Goal: Transaction & Acquisition: Purchase product/service

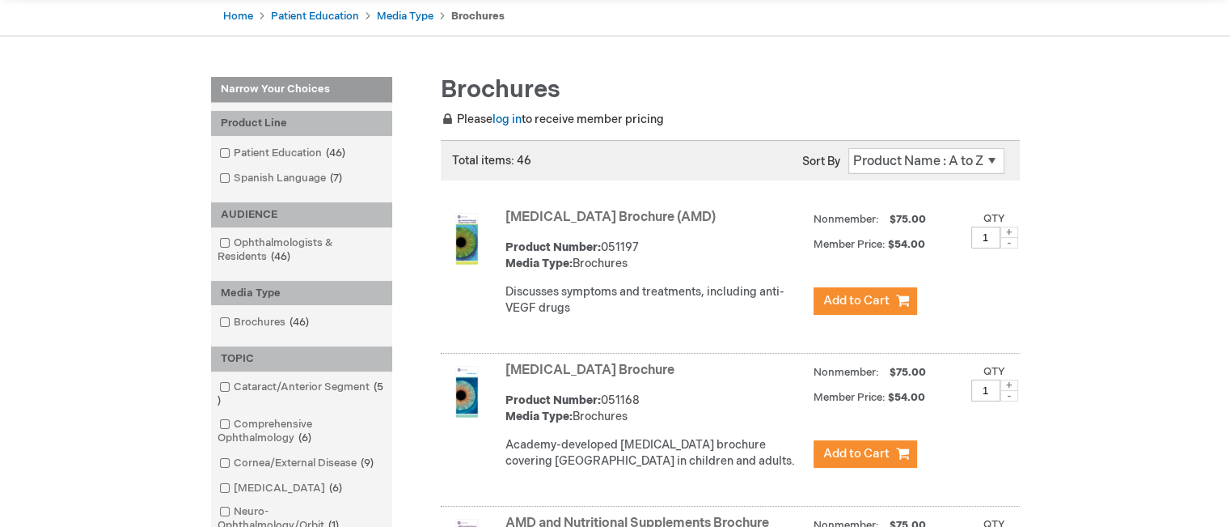
scroll to position [162, 0]
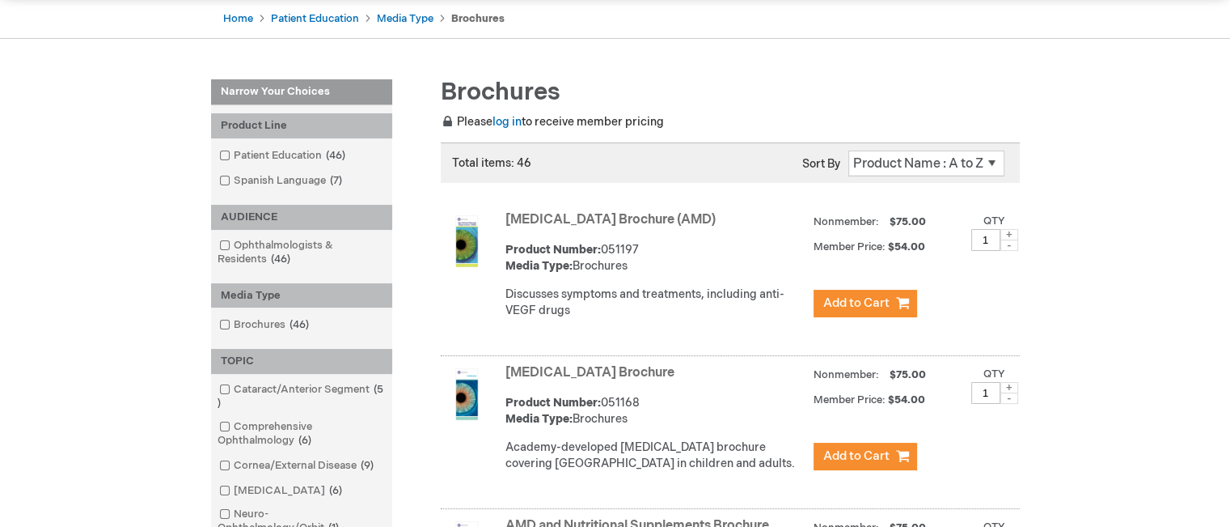
click at [592, 222] on link "[MEDICAL_DATA] Brochure (AMD)" at bounding box center [610, 219] width 210 height 15
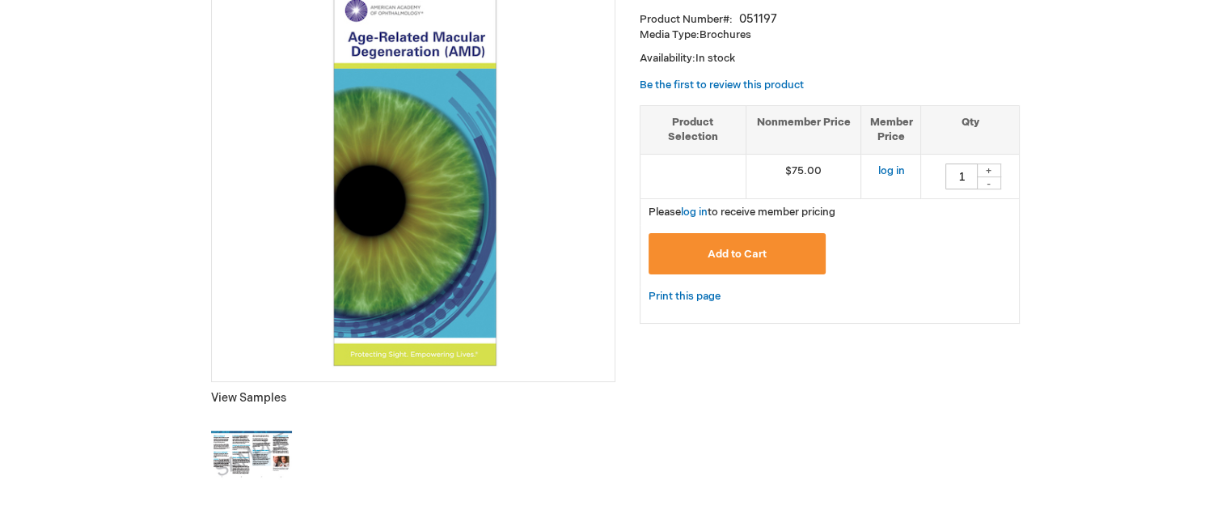
scroll to position [243, 0]
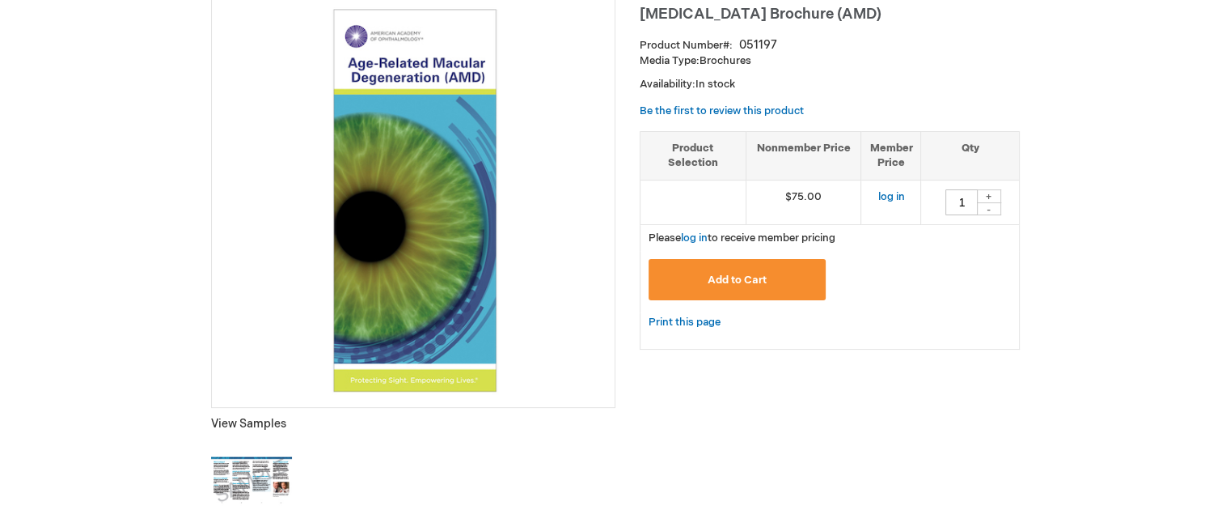
click at [983, 190] on div "+" at bounding box center [989, 196] width 24 height 14
click at [982, 208] on div "-" at bounding box center [989, 208] width 24 height 13
type input "1"
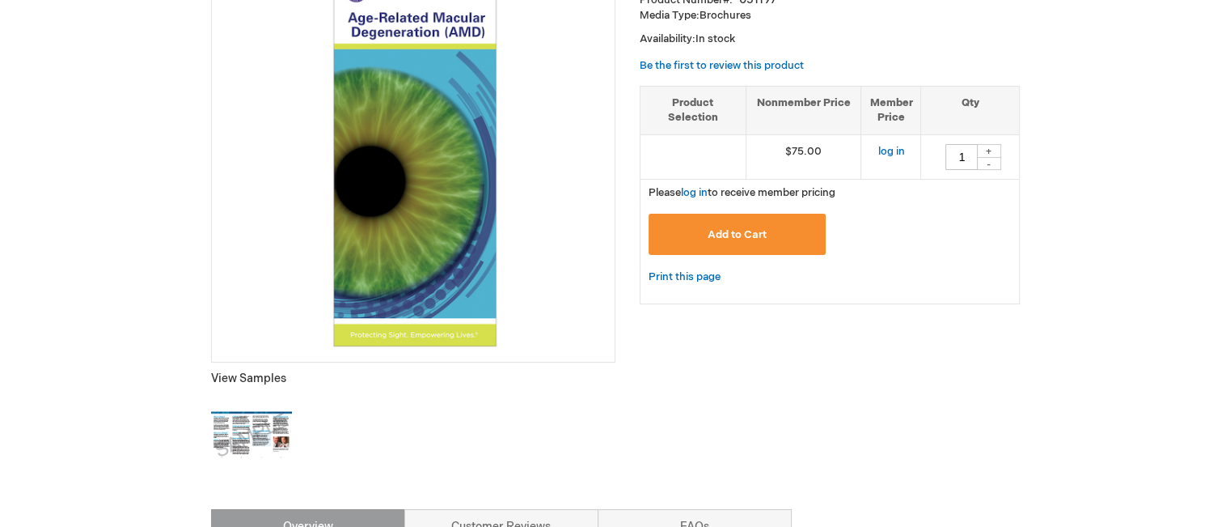
scroll to position [210, 0]
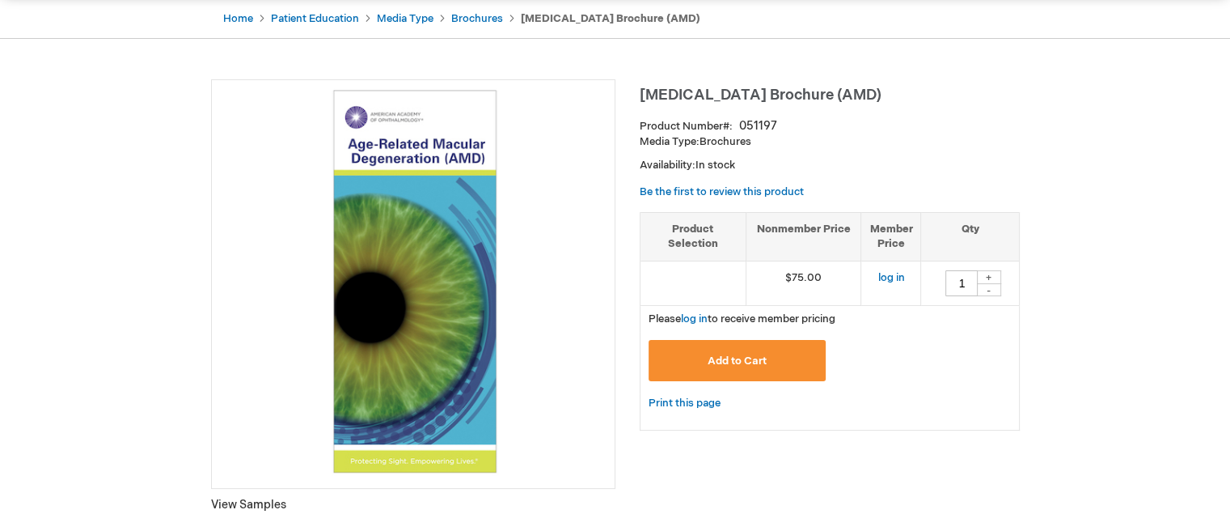
scroll to position [243, 0]
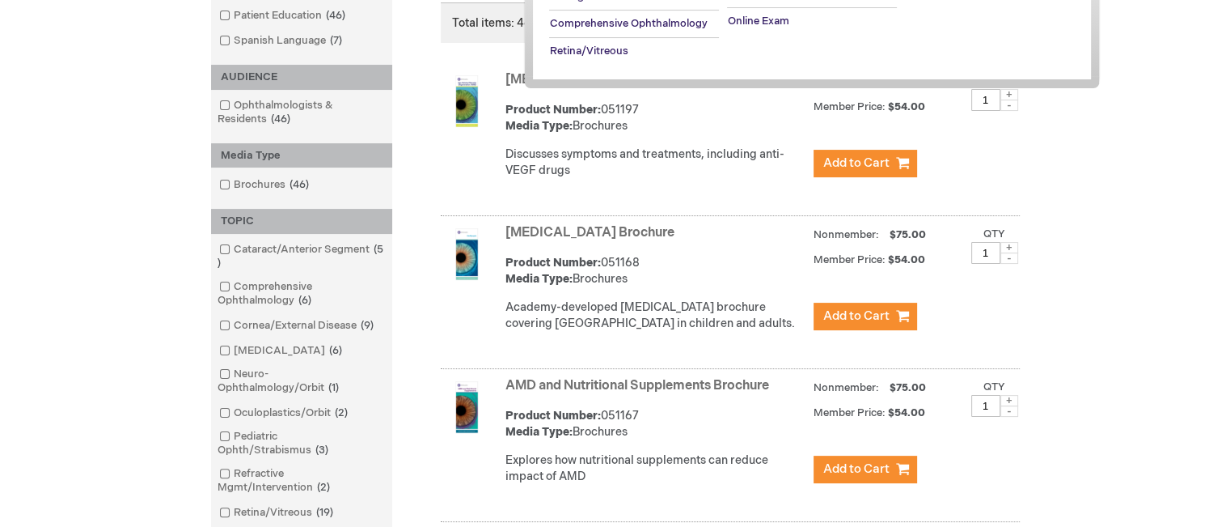
scroll to position [81, 0]
